Goal: Check status: Check status

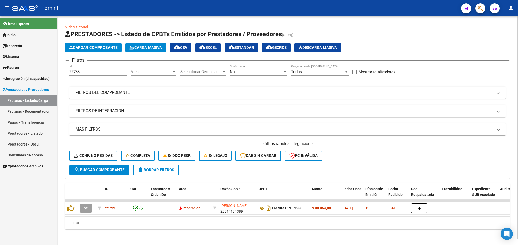
scroll to position [0, 2]
click at [92, 113] on mat-panel-title "FILTROS DE INTEGRACION" at bounding box center [285, 111] width 418 height 6
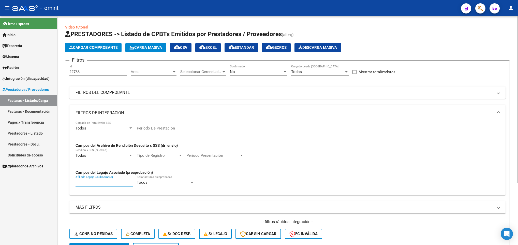
click at [93, 182] on input "Afiliado Legajo (cuil/nombre)" at bounding box center [104, 182] width 57 height 5
paste input "20568100043"
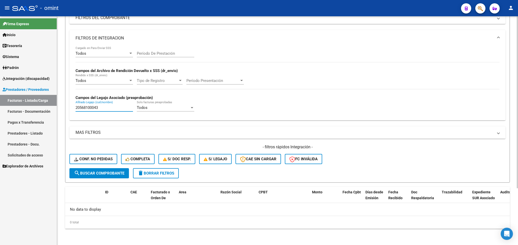
click at [518, 220] on html "menu - omint person Firma Express Inicio Calendario SSS Instructivos Contacto O…" at bounding box center [259, 122] width 518 height 245
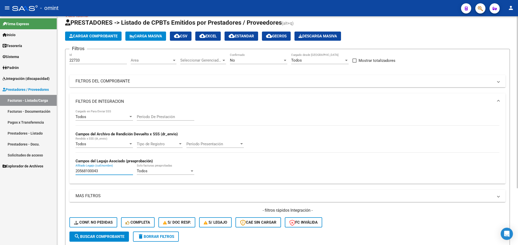
scroll to position [9, 0]
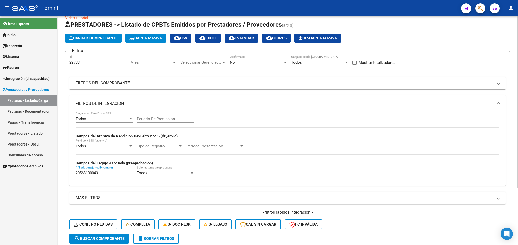
click at [518, 65] on html "menu - omint person Firma Express Inicio Calendario SSS Instructivos Contacto O…" at bounding box center [259, 122] width 518 height 245
type input "20568100043"
click at [269, 63] on div "No" at bounding box center [256, 62] width 53 height 5
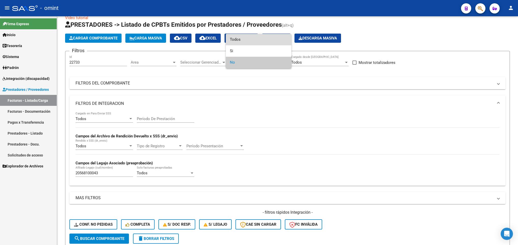
click at [269, 37] on span "Todos" at bounding box center [258, 39] width 57 height 11
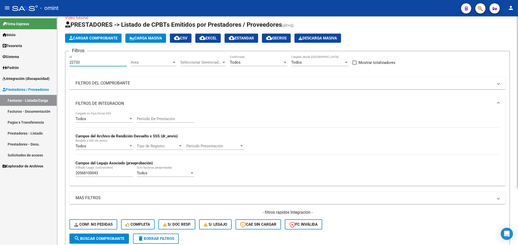
click at [106, 63] on input "22733" at bounding box center [97, 62] width 57 height 5
type input "2"
click at [246, 60] on div "Todos" at bounding box center [256, 62] width 53 height 5
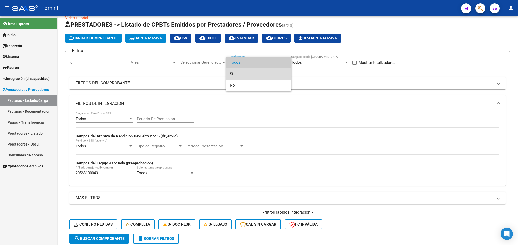
click at [246, 69] on span "Si" at bounding box center [258, 73] width 57 height 11
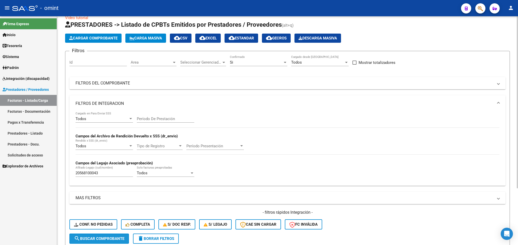
click at [99, 237] on span "search Buscar Comprobante" at bounding box center [99, 238] width 50 height 5
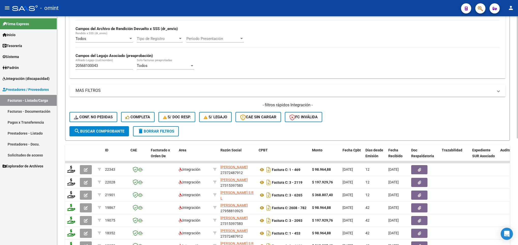
scroll to position [0, 0]
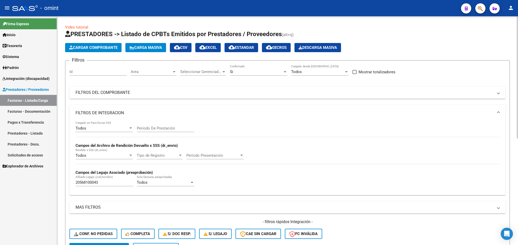
click at [518, 74] on html "menu - omint person Firma Express Inicio Calendario SSS Instructivos Contacto O…" at bounding box center [259, 122] width 518 height 245
click at [260, 67] on div "Si Confirmado" at bounding box center [258, 70] width 57 height 11
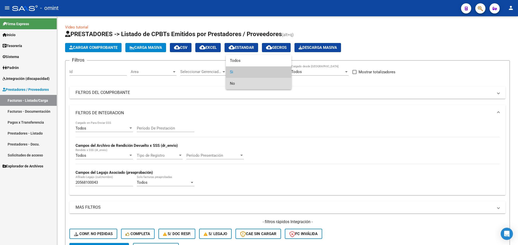
click at [253, 79] on span "No" at bounding box center [258, 83] width 57 height 11
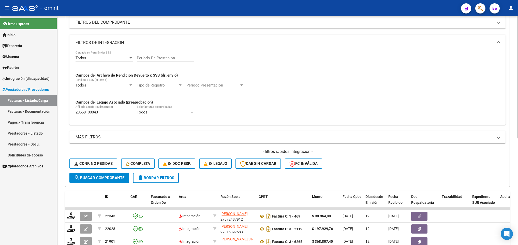
scroll to position [86, 0]
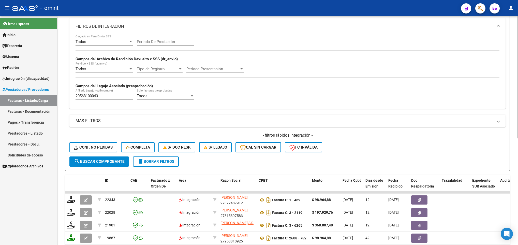
click at [518, 145] on html "menu - omint person Firma Express Inicio Calendario SSS Instructivos Contacto O…" at bounding box center [259, 122] width 518 height 245
click at [86, 165] on button "search Buscar Comprobante" at bounding box center [99, 161] width 60 height 10
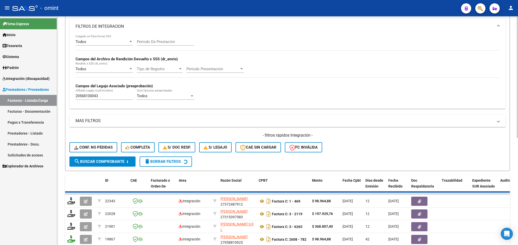
scroll to position [85, 0]
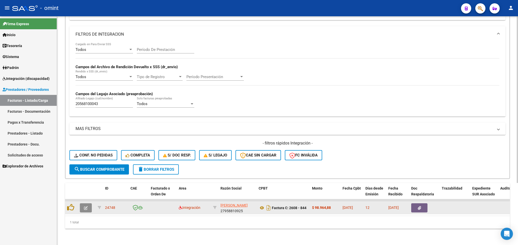
click at [86, 206] on icon "button" at bounding box center [86, 208] width 4 height 4
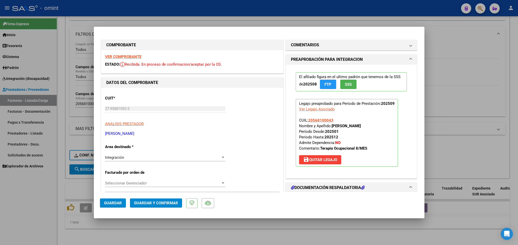
click at [132, 54] on strong "VER COMPROBANTE" at bounding box center [123, 56] width 36 height 5
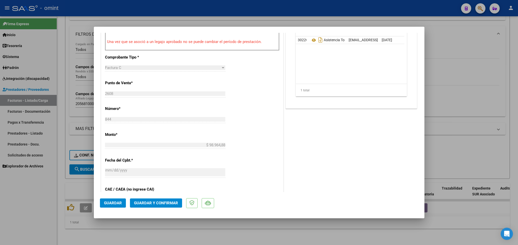
scroll to position [198, 0]
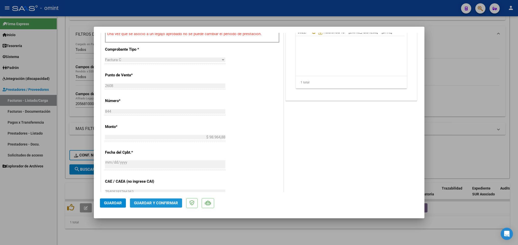
click at [167, 206] on button "Guardar y Confirmar" at bounding box center [156, 202] width 52 height 9
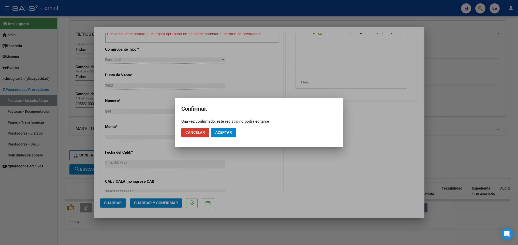
click at [231, 127] on mat-dialog-actions "Cancelar Aceptar" at bounding box center [259, 132] width 156 height 17
click at [230, 130] on span "Aceptar" at bounding box center [223, 132] width 17 height 5
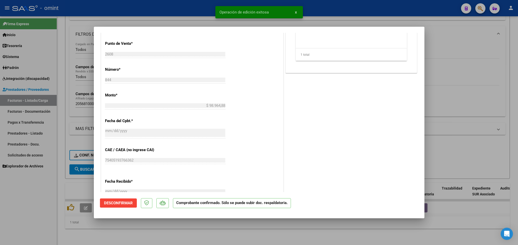
click at [193, 240] on div at bounding box center [259, 122] width 518 height 245
type input "$ 0,00"
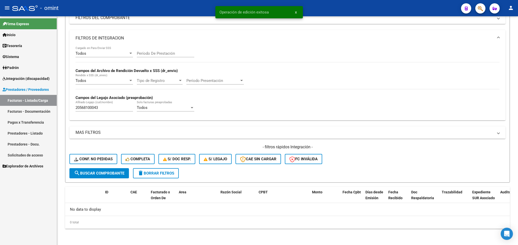
scroll to position [76, 0]
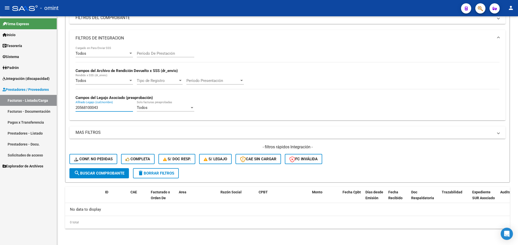
drag, startPoint x: 102, startPoint y: 106, endPoint x: 17, endPoint y: 90, distance: 86.3
click at [18, 90] on mat-sidenav-container "Firma Express Inicio Calendario SSS Instructivos Contacto OS Tesorería Extracto…" at bounding box center [259, 130] width 518 height 229
paste input "7819929"
type input "20578199293"
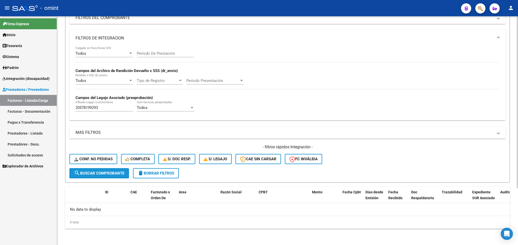
click at [101, 169] on button "search Buscar Comprobante" at bounding box center [99, 173] width 60 height 10
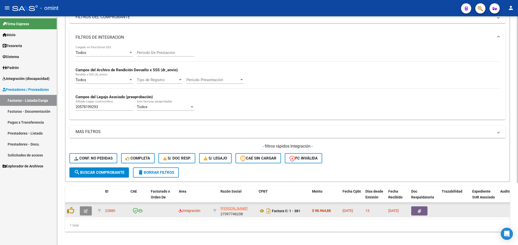
click at [83, 213] on button "button" at bounding box center [86, 210] width 12 height 9
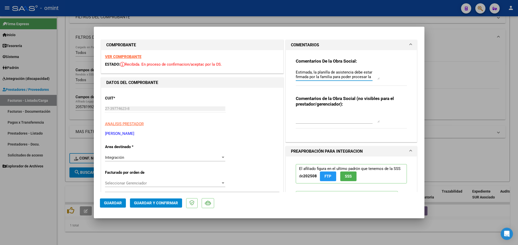
scroll to position [5, 0]
drag, startPoint x: 294, startPoint y: 71, endPoint x: 364, endPoint y: 77, distance: 70.4
click at [364, 77] on textarea "Estimada, la planilla de asistencia debe estar firmada por la familia para pode…" at bounding box center [338, 74] width 84 height 10
type textarea "E"
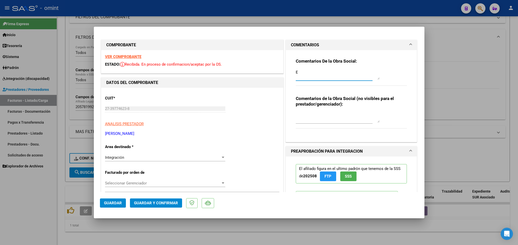
drag, startPoint x: 311, startPoint y: 71, endPoint x: 279, endPoint y: 72, distance: 31.8
click at [130, 55] on strong "VER COMPROBANTE" at bounding box center [123, 56] width 36 height 5
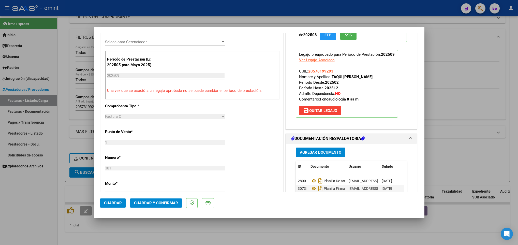
scroll to position [191, 0]
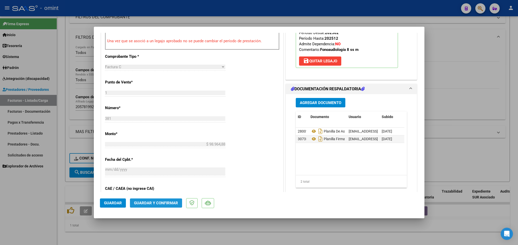
click at [163, 202] on span "Guardar y Confirmar" at bounding box center [156, 203] width 44 height 5
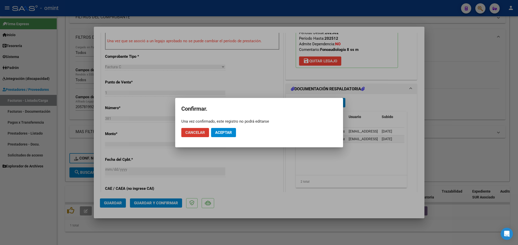
click at [230, 126] on mat-dialog-actions "Cancelar Aceptar" at bounding box center [259, 132] width 156 height 17
click at [230, 130] on span "Aceptar" at bounding box center [223, 132] width 17 height 5
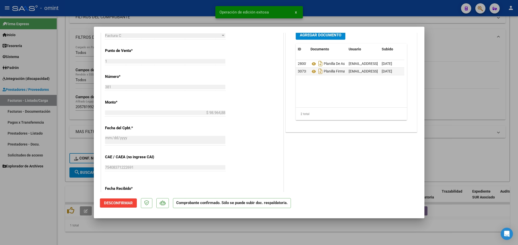
click at [216, 238] on div at bounding box center [259, 122] width 518 height 245
type input "$ 0,00"
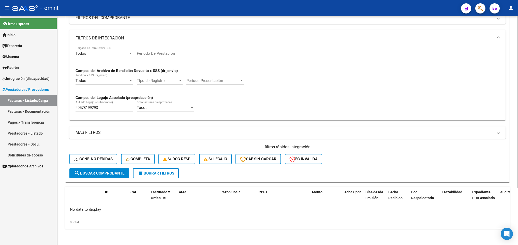
drag, startPoint x: 102, startPoint y: 104, endPoint x: 69, endPoint y: 99, distance: 33.2
click at [69, 99] on div "Todos Cargado en Para Enviar SSS Período De Prestación Campos del Archivo de Re…" at bounding box center [287, 83] width 436 height 74
drag, startPoint x: 69, startPoint y: 99, endPoint x: 109, endPoint y: 105, distance: 40.2
click at [109, 105] on input "20578199293" at bounding box center [104, 107] width 57 height 5
drag, startPoint x: 106, startPoint y: 107, endPoint x: 32, endPoint y: 100, distance: 74.9
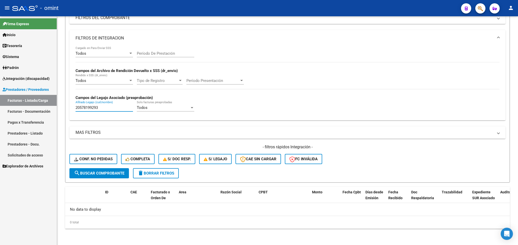
click at [32, 100] on mat-sidenav-container "Firma Express Inicio Calendario SSS Instructivos Contacto OS Tesorería Extracto…" at bounding box center [259, 130] width 518 height 229
paste input "7337897067"
type input "27337897067"
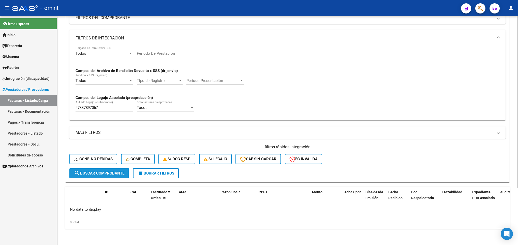
click at [98, 175] on span "search Buscar Comprobante" at bounding box center [99, 173] width 50 height 5
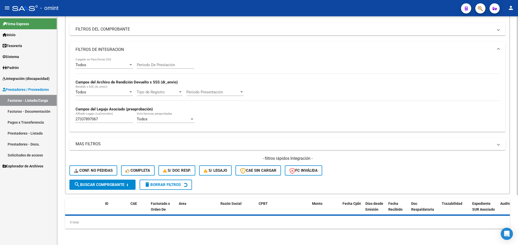
scroll to position [76, 0]
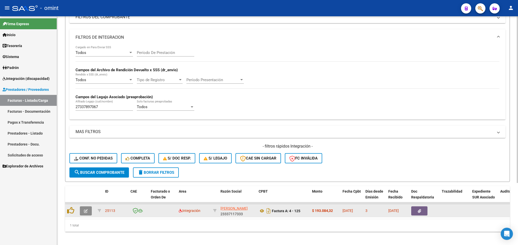
click at [85, 211] on icon "button" at bounding box center [86, 211] width 4 height 4
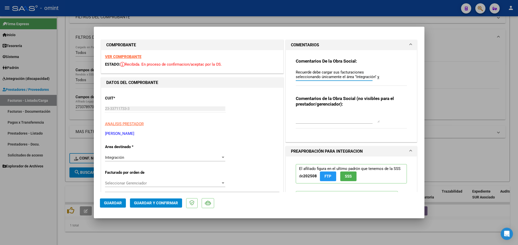
scroll to position [5, 0]
drag, startPoint x: 292, startPoint y: 73, endPoint x: 365, endPoint y: 81, distance: 73.0
click at [365, 81] on div "Recuerde debe cargar sus facturaciones seleccionando únicamente el área "Integr…" at bounding box center [334, 76] width 77 height 17
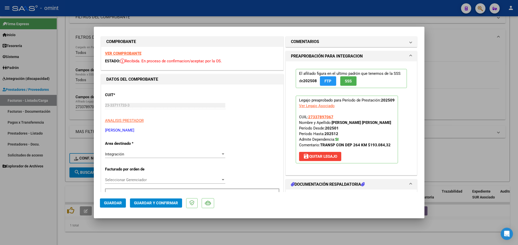
scroll to position [0, 0]
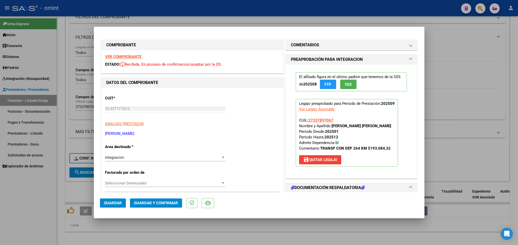
click at [111, 54] on strong "VER COMPROBANTE" at bounding box center [123, 56] width 36 height 5
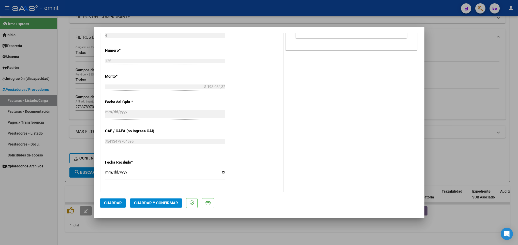
scroll to position [305, 0]
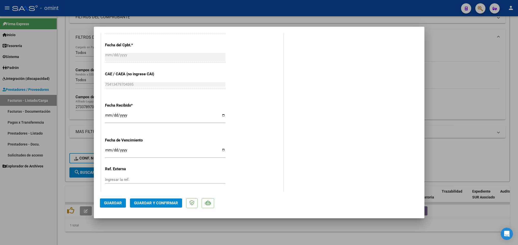
click at [153, 205] on span "Guardar y Confirmar" at bounding box center [156, 203] width 44 height 5
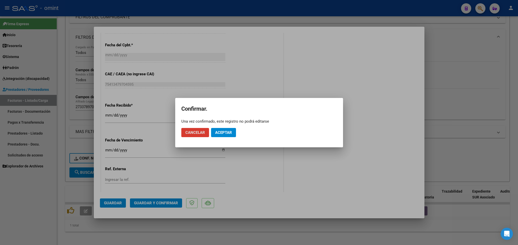
click at [224, 130] on span "Aceptar" at bounding box center [223, 132] width 17 height 5
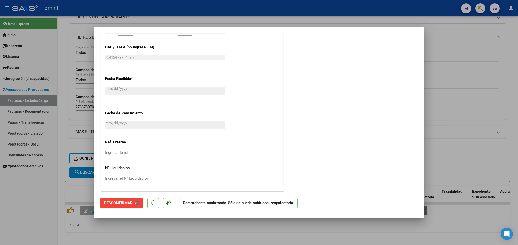
scroll to position [273, 0]
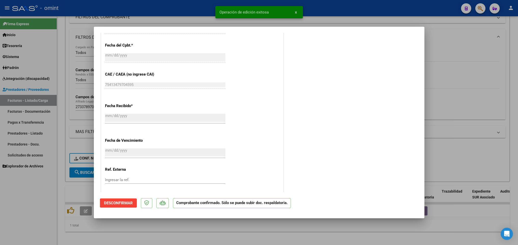
click at [225, 234] on div at bounding box center [259, 122] width 518 height 245
type input "$ 0,00"
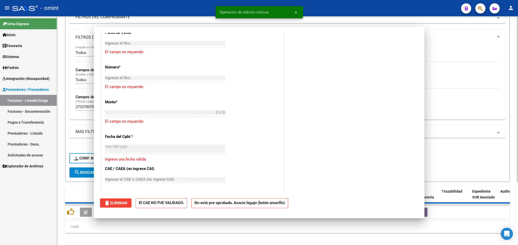
scroll to position [0, 0]
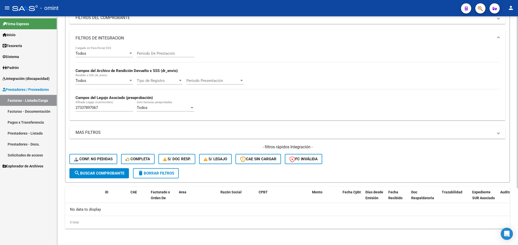
drag, startPoint x: 107, startPoint y: 104, endPoint x: 98, endPoint y: 105, distance: 9.2
click at [96, 104] on div "27337897067 Afiliado Legajo (cuil/nombre)" at bounding box center [104, 105] width 57 height 11
click at [100, 106] on input "27337897067" at bounding box center [104, 107] width 57 height 5
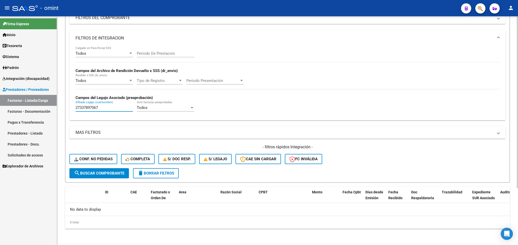
paste input "0510620772"
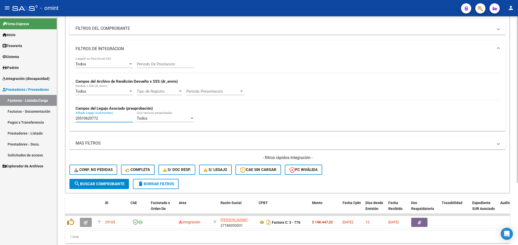
scroll to position [76, 0]
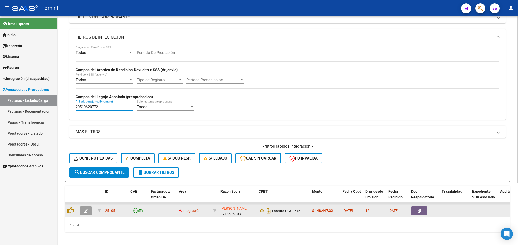
type input "20510620772"
click at [86, 209] on icon "button" at bounding box center [86, 211] width 4 height 4
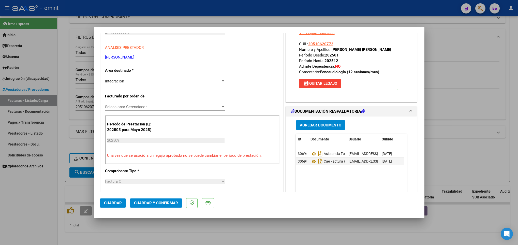
scroll to position [0, 0]
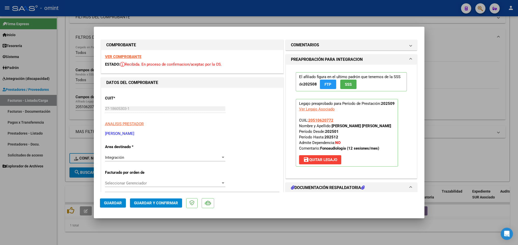
click at [119, 57] on strong "VER COMPROBANTE" at bounding box center [123, 56] width 36 height 5
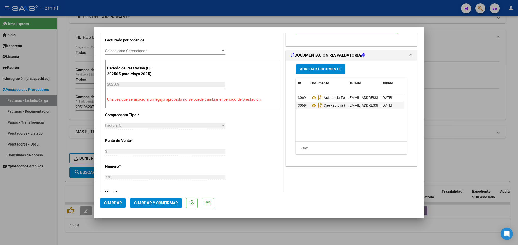
scroll to position [153, 0]
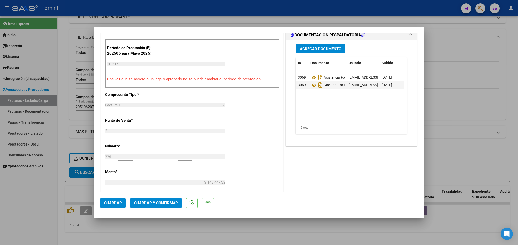
click at [166, 204] on span "Guardar y Confirmar" at bounding box center [156, 203] width 44 height 5
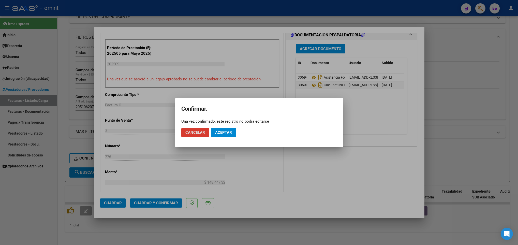
click at [227, 134] on span "Aceptar" at bounding box center [223, 132] width 17 height 5
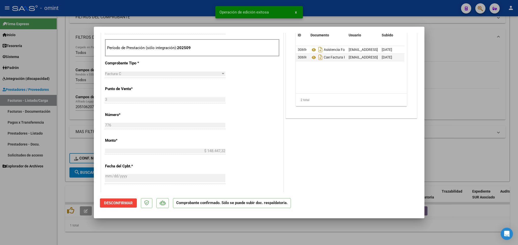
click at [212, 234] on div at bounding box center [259, 122] width 518 height 245
type input "$ 0,00"
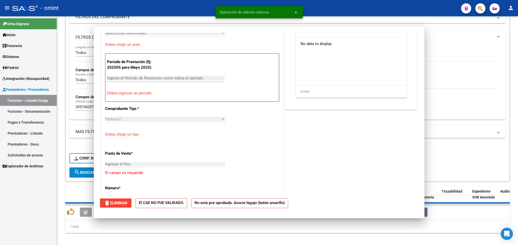
scroll to position [0, 0]
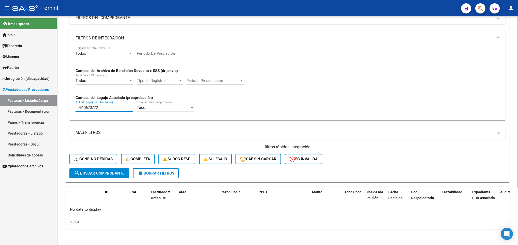
click at [103, 108] on input "20510620772" at bounding box center [104, 107] width 57 height 5
paste input "484583537"
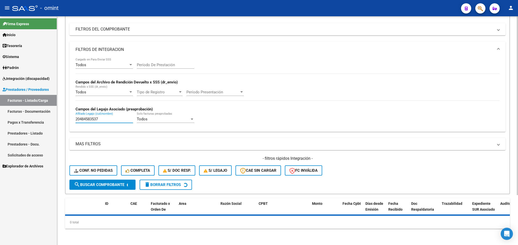
scroll to position [76, 0]
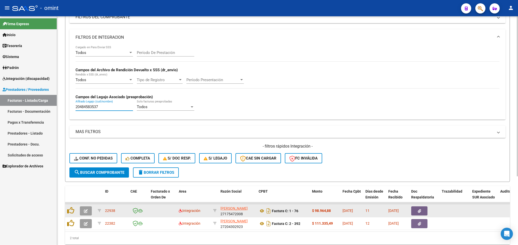
type input "20484583537"
click at [86, 210] on icon "button" at bounding box center [86, 211] width 4 height 4
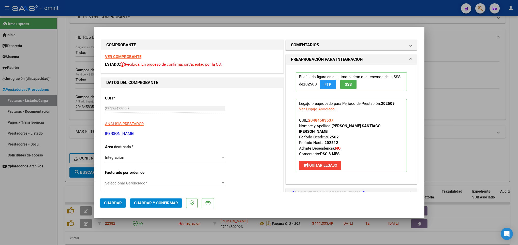
click at [138, 58] on strong "VER COMPROBANTE" at bounding box center [123, 56] width 36 height 5
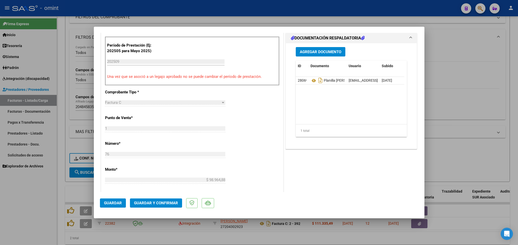
scroll to position [191, 0]
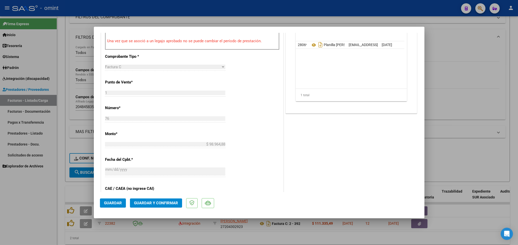
click at [167, 202] on span "Guardar y Confirmar" at bounding box center [156, 203] width 44 height 5
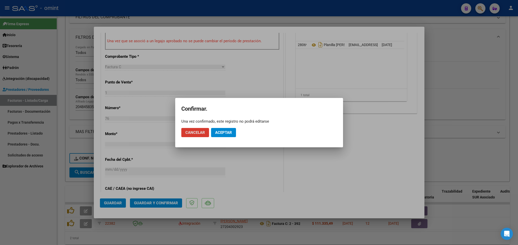
click at [220, 131] on span "Aceptar" at bounding box center [223, 132] width 17 height 5
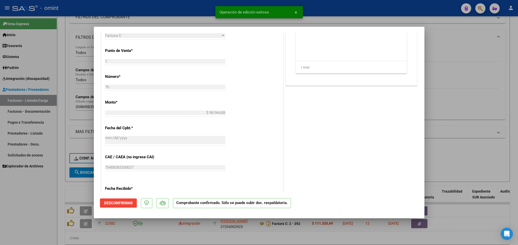
click at [63, 186] on div at bounding box center [259, 122] width 518 height 245
type input "$ 0,00"
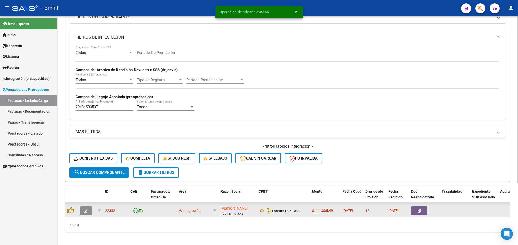
click at [84, 211] on icon "button" at bounding box center [86, 211] width 4 height 4
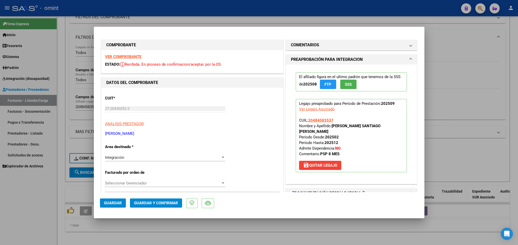
click at [122, 53] on div "VER COMPROBANTE ESTADO: Recibida. En proceso de confirmacion/aceptac por la OS." at bounding box center [192, 61] width 182 height 23
click at [124, 56] on strong "VER COMPROBANTE" at bounding box center [123, 56] width 36 height 5
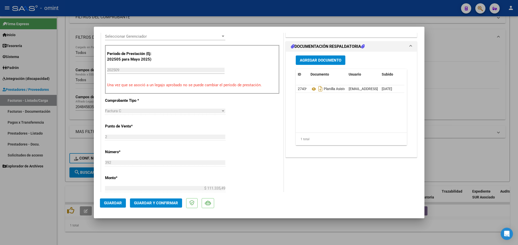
scroll to position [153, 0]
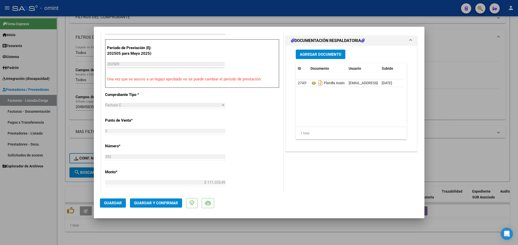
click at [163, 203] on span "Guardar y Confirmar" at bounding box center [156, 203] width 44 height 5
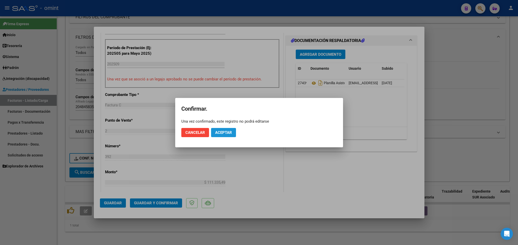
drag, startPoint x: 227, startPoint y: 131, endPoint x: 221, endPoint y: 154, distance: 24.2
click at [227, 131] on span "Aceptar" at bounding box center [223, 132] width 17 height 5
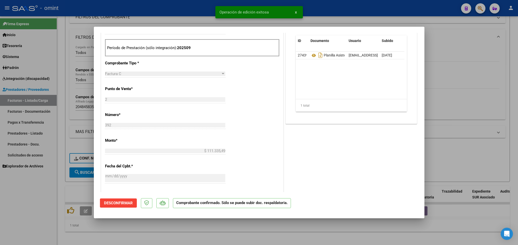
click at [208, 234] on div at bounding box center [259, 122] width 518 height 245
type input "$ 0,00"
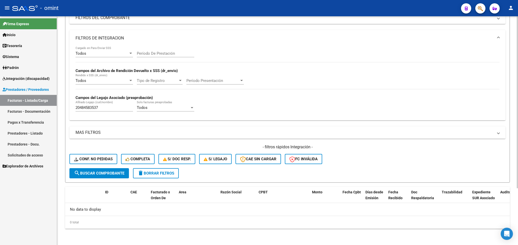
click at [108, 106] on input "20484583537" at bounding box center [104, 107] width 57 height 5
paste input "524015553"
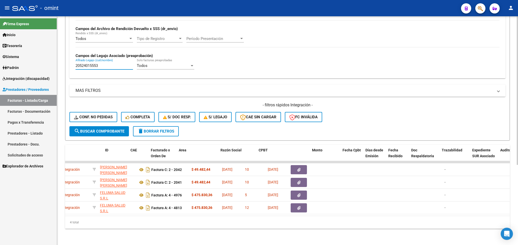
scroll to position [0, 0]
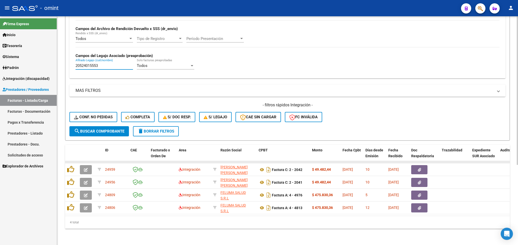
type input "20524015553"
click at [86, 161] on datatable-body-cell at bounding box center [87, 162] width 18 height 2
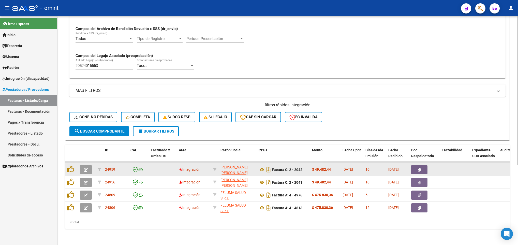
click at [85, 165] on button "button" at bounding box center [86, 169] width 12 height 9
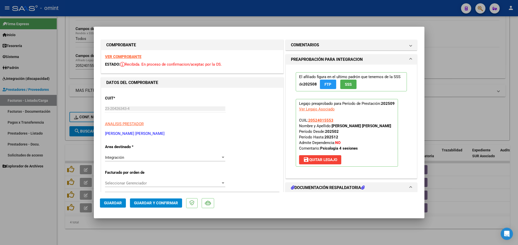
click at [123, 57] on strong "VER COMPROBANTE" at bounding box center [123, 56] width 36 height 5
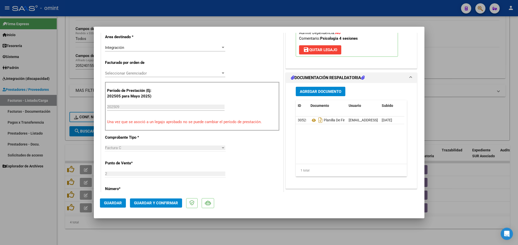
scroll to position [114, 0]
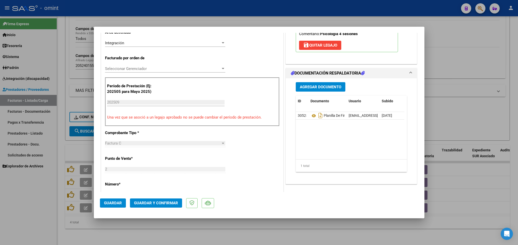
click at [162, 204] on span "Guardar y Confirmar" at bounding box center [156, 203] width 44 height 5
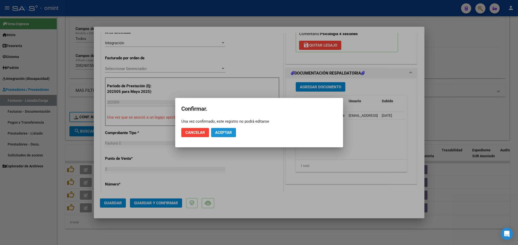
click at [233, 128] on button "Aceptar" at bounding box center [223, 132] width 25 height 9
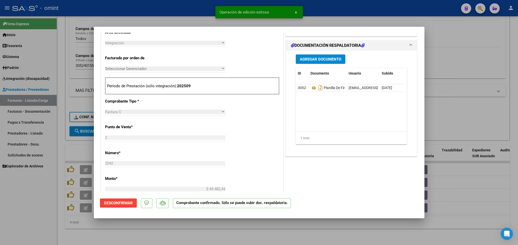
click at [152, 227] on div at bounding box center [259, 122] width 518 height 245
type input "$ 0,00"
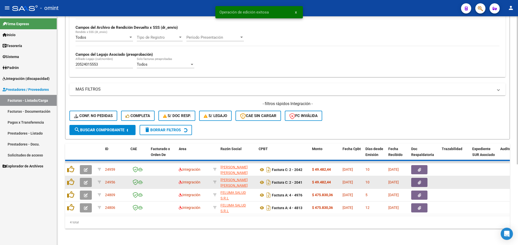
scroll to position [111, 0]
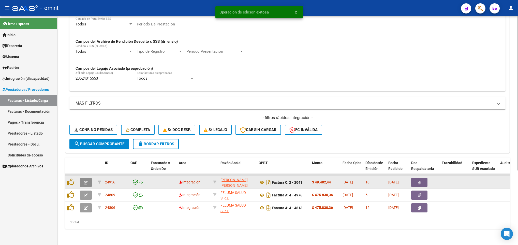
click at [88, 178] on button "button" at bounding box center [86, 182] width 12 height 9
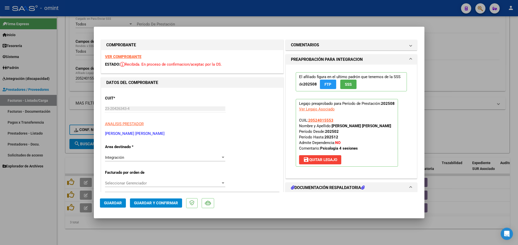
click at [114, 56] on strong "VER COMPROBANTE" at bounding box center [123, 56] width 36 height 5
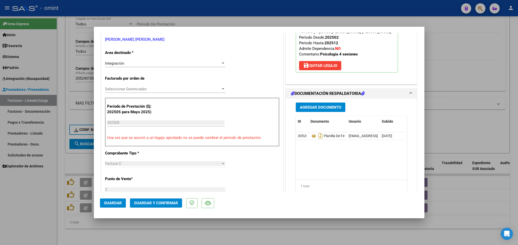
scroll to position [114, 0]
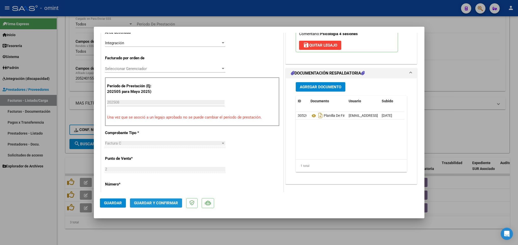
click at [172, 202] on span "Guardar y Confirmar" at bounding box center [156, 203] width 44 height 5
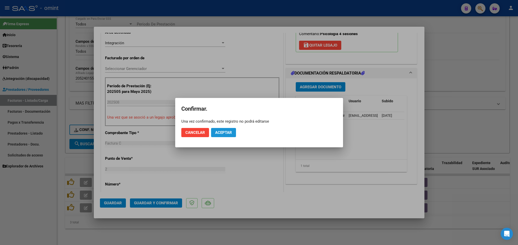
click at [231, 130] on span "Aceptar" at bounding box center [223, 132] width 17 height 5
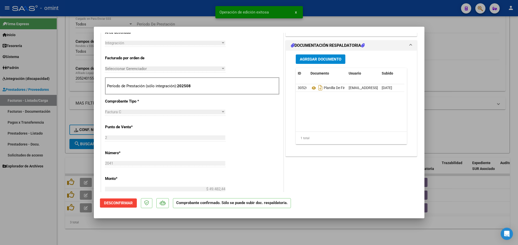
click at [275, 230] on div at bounding box center [259, 122] width 518 height 245
type input "$ 0,00"
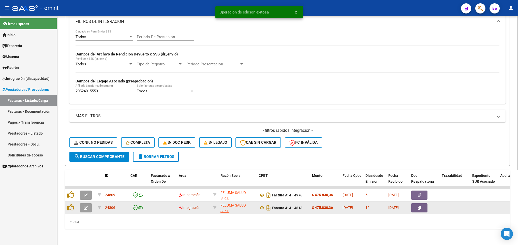
scroll to position [98, 0]
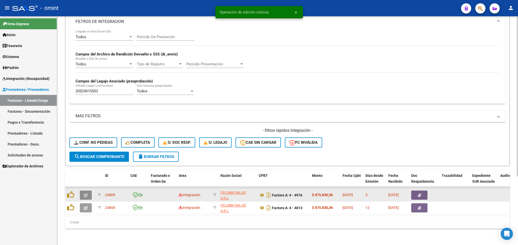
click at [89, 190] on button "button" at bounding box center [86, 194] width 12 height 9
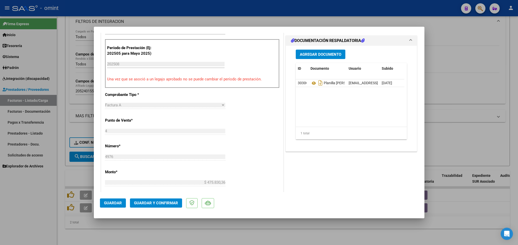
scroll to position [0, 0]
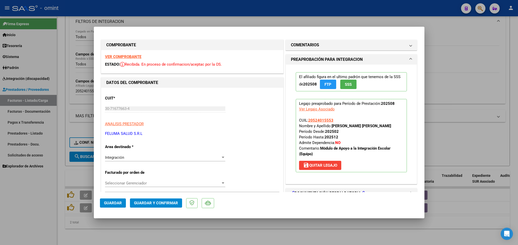
click at [130, 57] on strong "VER COMPROBANTE" at bounding box center [123, 56] width 36 height 5
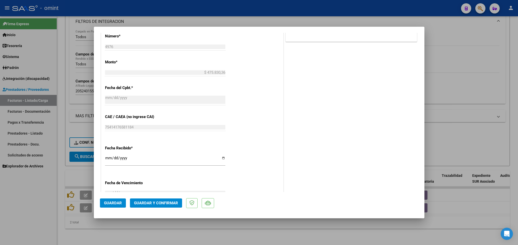
scroll to position [267, 0]
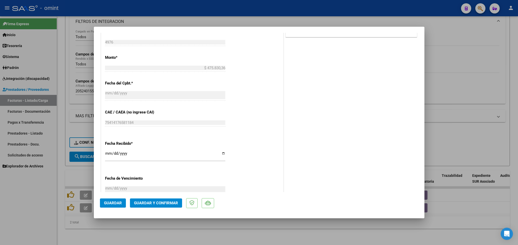
click at [171, 205] on span "Guardar y Confirmar" at bounding box center [156, 203] width 44 height 5
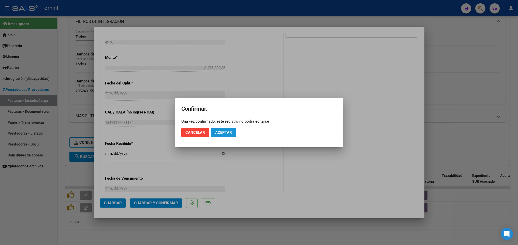
click at [221, 135] on button "Aceptar" at bounding box center [223, 132] width 25 height 9
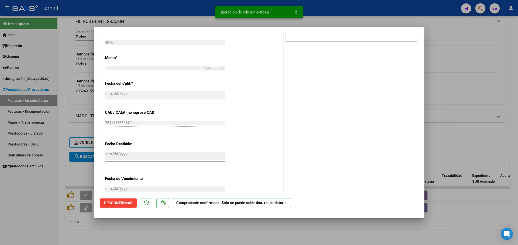
click at [198, 226] on div at bounding box center [259, 122] width 518 height 245
type input "$ 0,00"
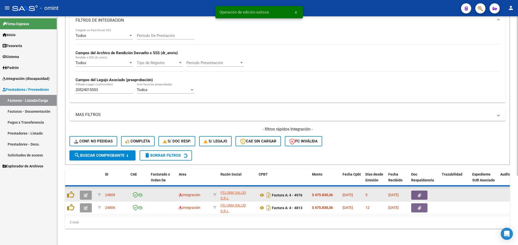
scroll to position [85, 0]
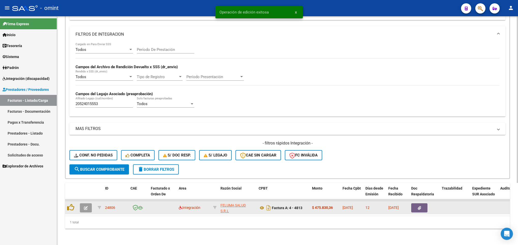
click at [89, 203] on button "button" at bounding box center [86, 207] width 12 height 9
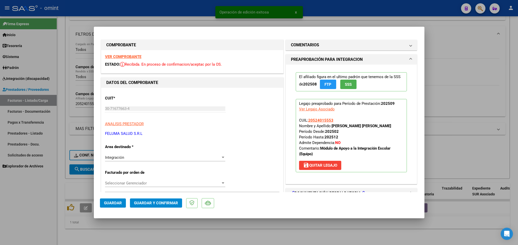
click at [129, 56] on strong "VER COMPROBANTE" at bounding box center [123, 56] width 36 height 5
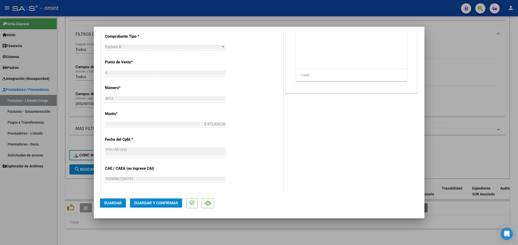
scroll to position [229, 0]
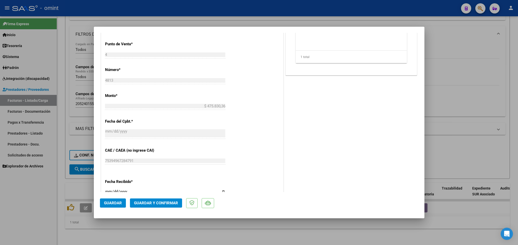
click at [165, 201] on span "Guardar y Confirmar" at bounding box center [156, 203] width 44 height 5
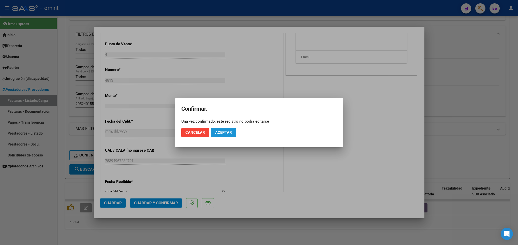
click at [220, 128] on button "Aceptar" at bounding box center [223, 132] width 25 height 9
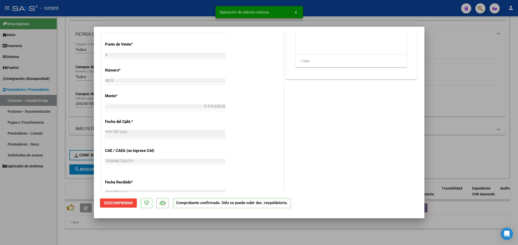
click at [245, 229] on div at bounding box center [259, 122] width 518 height 245
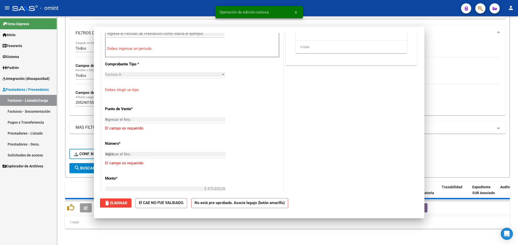
type input "$ 0,00"
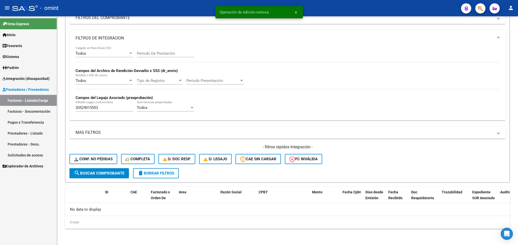
scroll to position [76, 0]
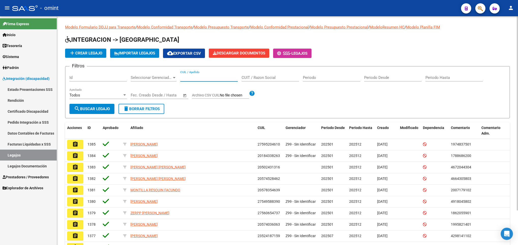
click at [192, 76] on input "CUIL / Apellido" at bounding box center [208, 77] width 57 height 5
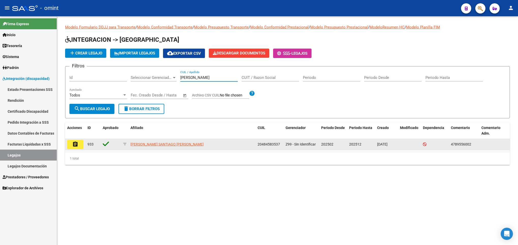
type input "[PERSON_NAME]"
click at [79, 142] on button "assignment" at bounding box center [75, 144] width 16 height 9
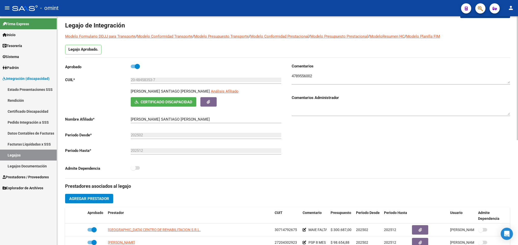
scroll to position [76, 0]
